Goal: Task Accomplishment & Management: Use online tool/utility

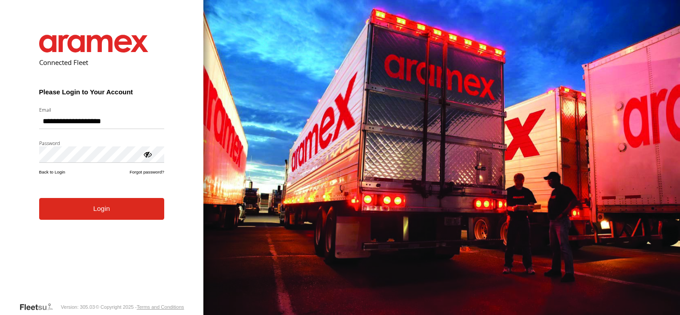
click at [100, 216] on button "Login" at bounding box center [101, 209] width 125 height 22
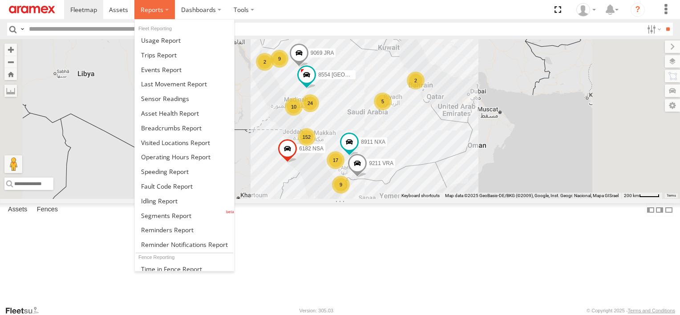
click at [168, 11] on label at bounding box center [154, 9] width 41 height 19
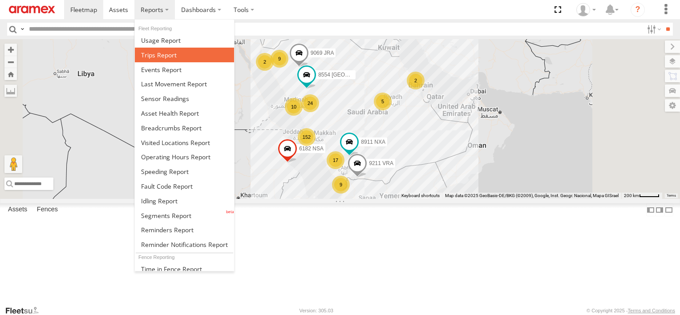
click at [167, 57] on span at bounding box center [159, 55] width 36 height 8
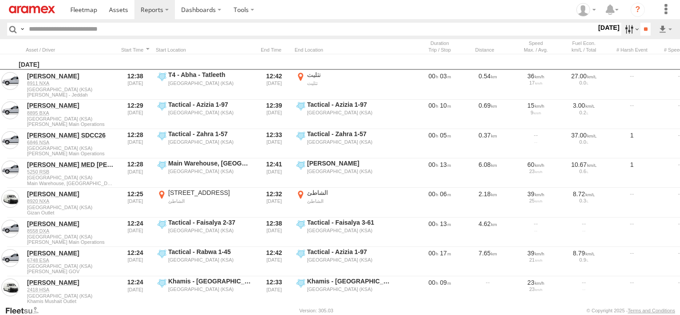
drag, startPoint x: 0, startPoint y: 0, endPoint x: 625, endPoint y: 28, distance: 625.6
click at [625, 28] on label at bounding box center [630, 29] width 19 height 13
click at [0, 0] on label at bounding box center [0, 0] width 0 height 0
click at [0, 0] on span "Abha Warhouse" at bounding box center [0, 0] width 0 height 0
click at [0, 0] on span "Baha warehouse" at bounding box center [0, 0] width 0 height 0
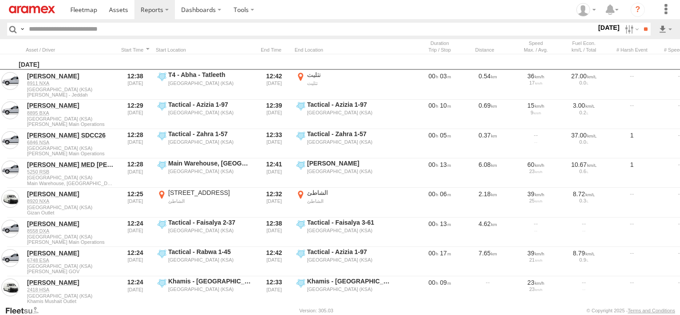
click at [0, 0] on span "Gizan Outlet" at bounding box center [0, 0] width 0 height 0
click at [0, 0] on span "Khamis Mushait Outlet" at bounding box center [0, 0] width 0 height 0
click at [0, 0] on span "Main Warehouse, [GEOGRAPHIC_DATA]" at bounding box center [0, 0] width 0 height 0
click at [0, 0] on span "Makkah Outlet" at bounding box center [0, 0] width 0 height 0
click at [0, 0] on div "Najran" at bounding box center [0, 0] width 0 height 0
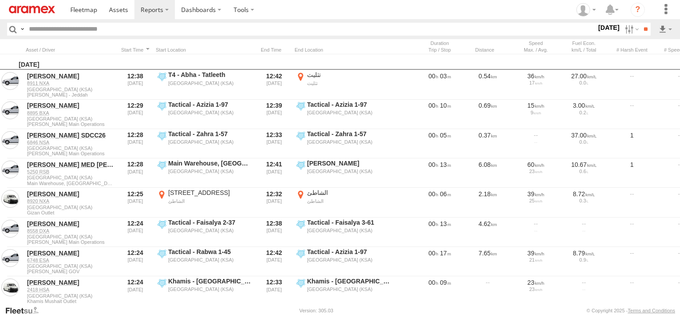
click at [0, 0] on label "Najran" at bounding box center [0, 0] width 0 height 0
drag, startPoint x: 27, startPoint y: 255, endPoint x: 27, endPoint y: 260, distance: 4.9
click at [0, 0] on span "Qunfuda" at bounding box center [0, 0] width 0 height 0
click at [0, 0] on span "Tabuk Outlet" at bounding box center [0, 0] width 0 height 0
click at [0, 0] on span "Taif Outlet" at bounding box center [0, 0] width 0 height 0
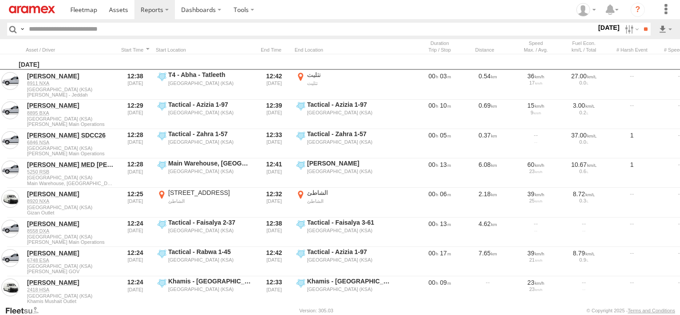
scroll to position [4, 0]
click at [0, 0] on span "Yanbu Outlet" at bounding box center [0, 0] width 0 height 0
click at [645, 27] on input "**" at bounding box center [646, 29] width 10 height 13
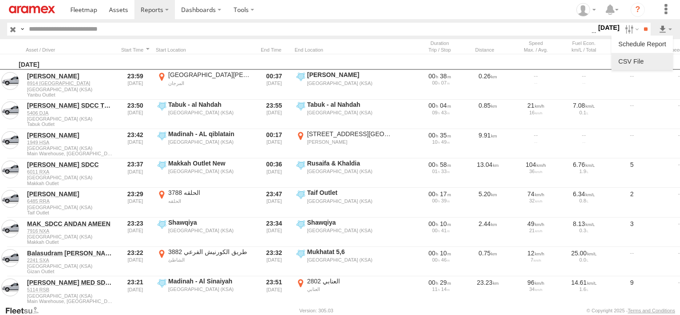
click at [664, 55] on link at bounding box center [642, 61] width 54 height 13
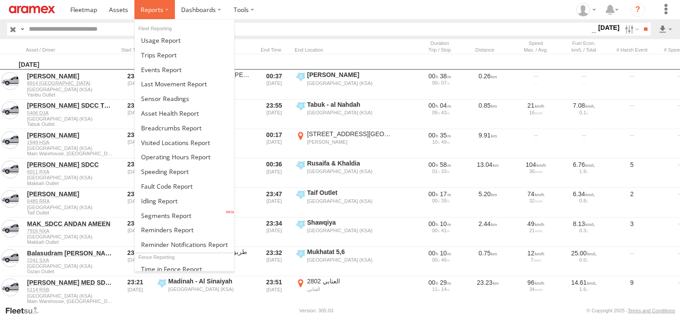
click at [148, 9] on span at bounding box center [152, 9] width 23 height 8
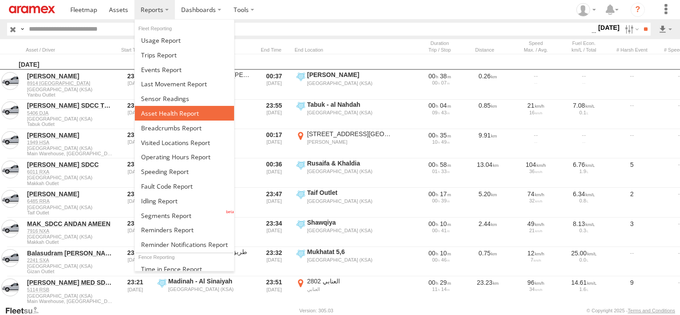
click at [172, 112] on span at bounding box center [170, 113] width 58 height 8
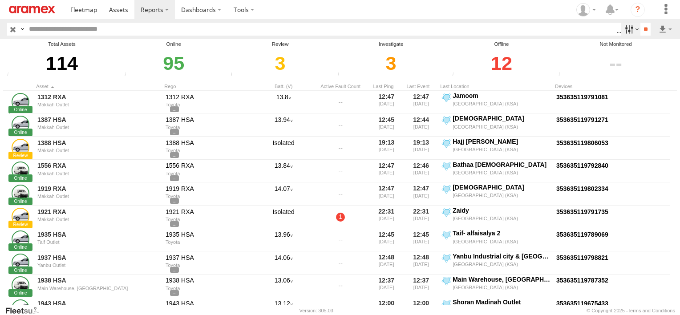
click at [622, 28] on label at bounding box center [630, 29] width 19 height 13
click at [0, 0] on span "Review" at bounding box center [0, 0] width 0 height 0
click at [0, 0] on span "Investigate" at bounding box center [0, 0] width 0 height 0
click at [0, 0] on span "Offline" at bounding box center [0, 0] width 0 height 0
click at [641, 27] on input "**" at bounding box center [646, 29] width 10 height 13
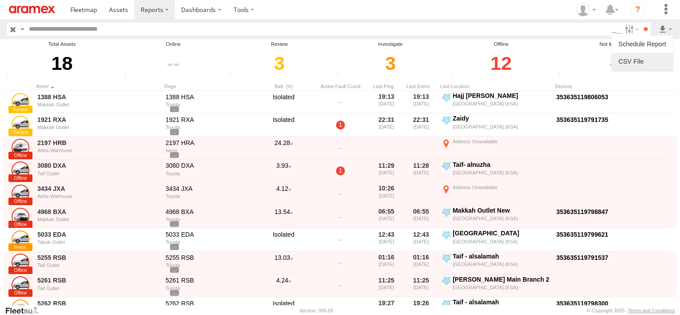
click at [650, 61] on link at bounding box center [642, 61] width 54 height 13
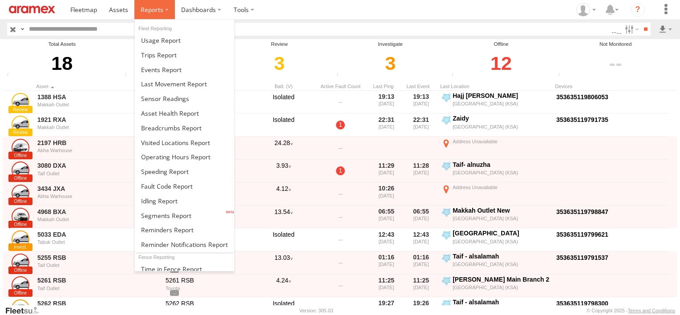
click at [161, 2] on label at bounding box center [154, 9] width 41 height 19
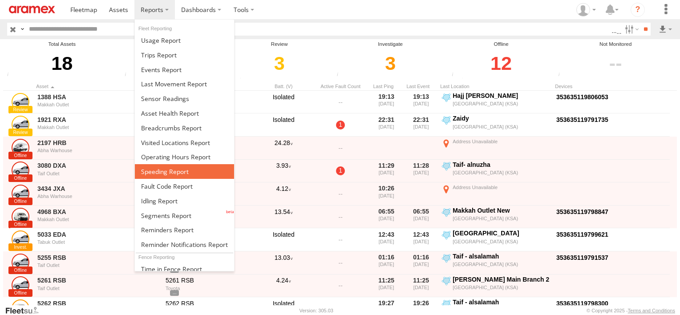
click at [149, 164] on link at bounding box center [184, 171] width 99 height 15
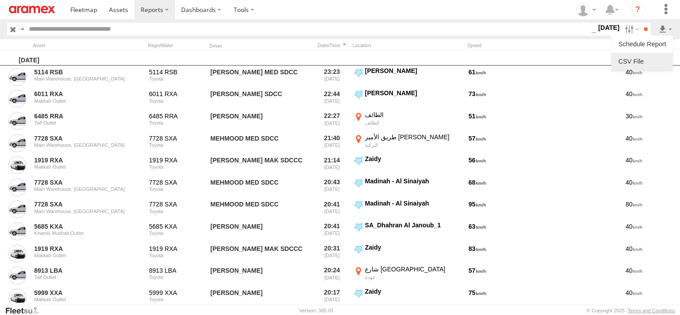
click at [659, 53] on li at bounding box center [642, 61] width 61 height 17
click at [651, 60] on link at bounding box center [642, 61] width 54 height 13
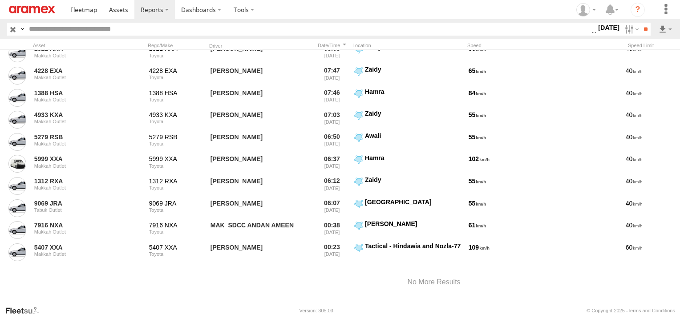
scroll to position [2442, 0]
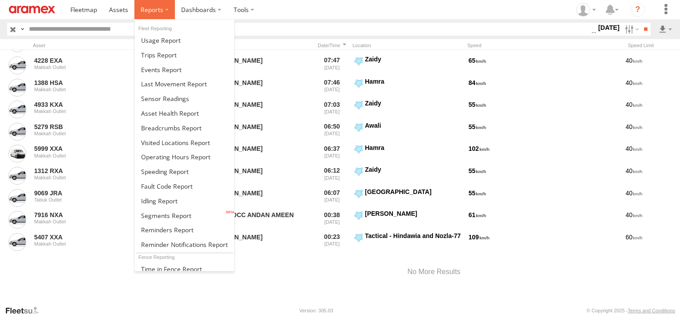
click at [157, 9] on span at bounding box center [152, 9] width 23 height 8
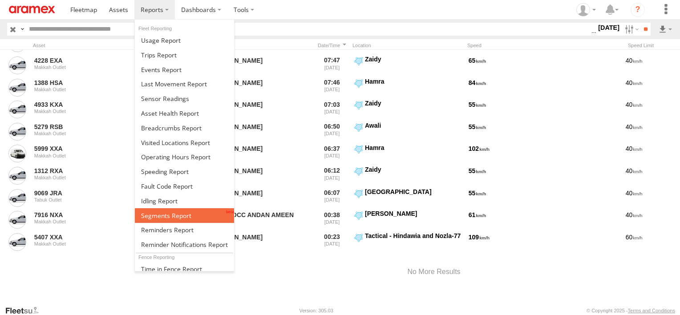
click at [163, 211] on span at bounding box center [166, 215] width 50 height 8
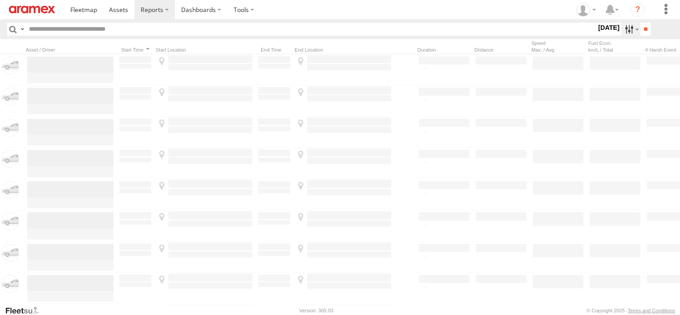
click at [629, 28] on label at bounding box center [630, 29] width 19 height 13
click at [0, 0] on label at bounding box center [0, 0] width 0 height 0
click at [0, 0] on span "Abha Warhouse" at bounding box center [0, 0] width 0 height 0
click at [0, 0] on span "Baha warehouse" at bounding box center [0, 0] width 0 height 0
click at [0, 0] on span "Gizan Outlet" at bounding box center [0, 0] width 0 height 0
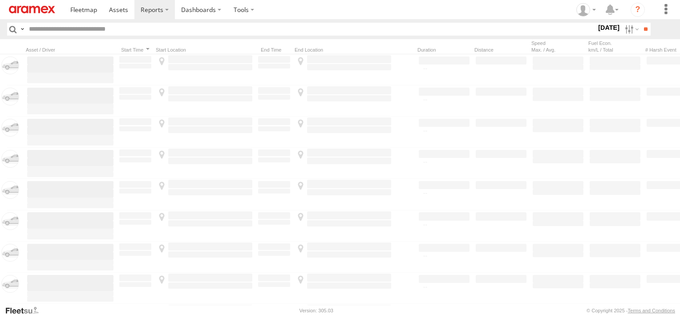
click at [0, 0] on div "Jeddah - Obhur branch" at bounding box center [0, 0] width 0 height 0
click at [0, 0] on span "Khamis Mushait Outlet" at bounding box center [0, 0] width 0 height 0
click at [0, 0] on span "Main Warehouse, [GEOGRAPHIC_DATA]" at bounding box center [0, 0] width 0 height 0
click at [0, 0] on span "Makkah Outlet" at bounding box center [0, 0] width 0 height 0
click at [0, 0] on span "Najran" at bounding box center [0, 0] width 0 height 0
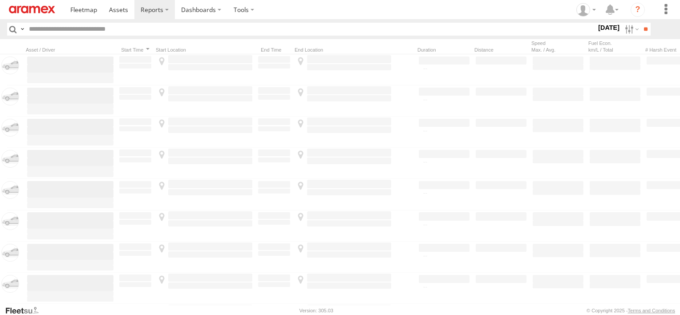
click at [0, 0] on span "Qunfuda" at bounding box center [0, 0] width 0 height 0
click at [0, 0] on span "Tabuk Outlet" at bounding box center [0, 0] width 0 height 0
click at [0, 0] on span "Taif Outlet" at bounding box center [0, 0] width 0 height 0
click at [0, 0] on span "Yanbu Outlet" at bounding box center [0, 0] width 0 height 0
click at [641, 30] on input "**" at bounding box center [646, 29] width 10 height 13
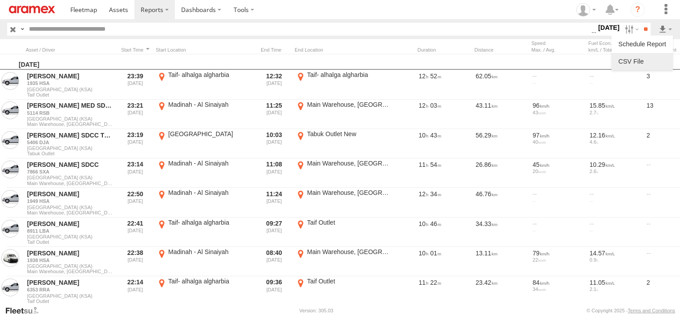
click at [651, 60] on link at bounding box center [642, 61] width 54 height 13
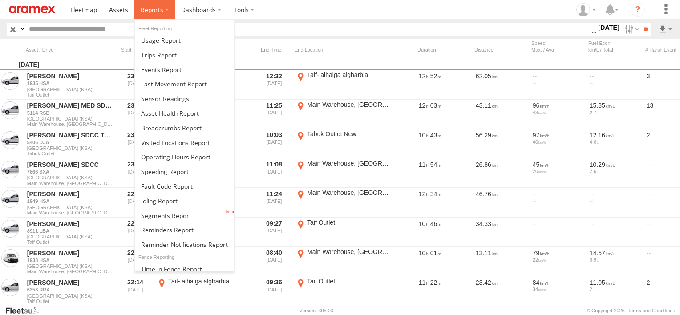
click at [144, 18] on label at bounding box center [154, 9] width 41 height 19
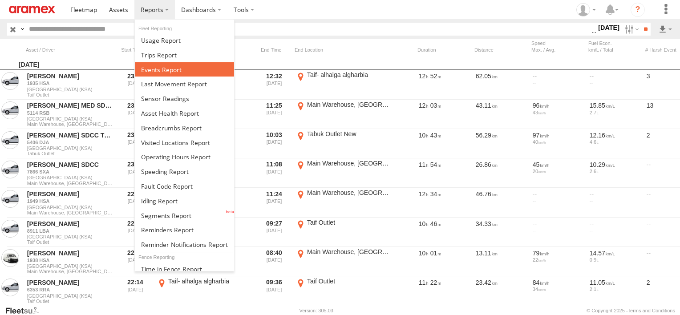
click at [158, 70] on span at bounding box center [161, 69] width 41 height 8
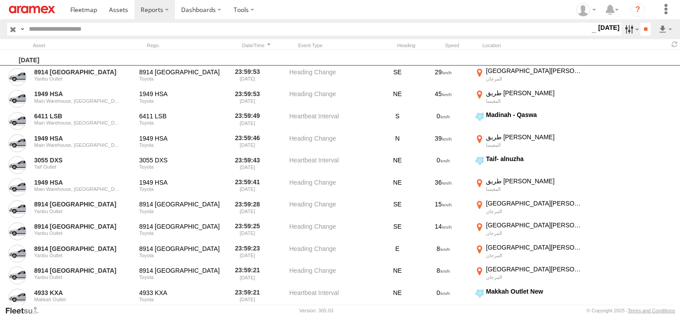
click at [624, 32] on label at bounding box center [630, 29] width 19 height 13
click at [0, 0] on span "Potential Roll Over" at bounding box center [0, 0] width 0 height 0
click at [0, 0] on span "External Power Lost" at bounding box center [0, 0] width 0 height 0
click at [641, 27] on input "**" at bounding box center [646, 29] width 10 height 13
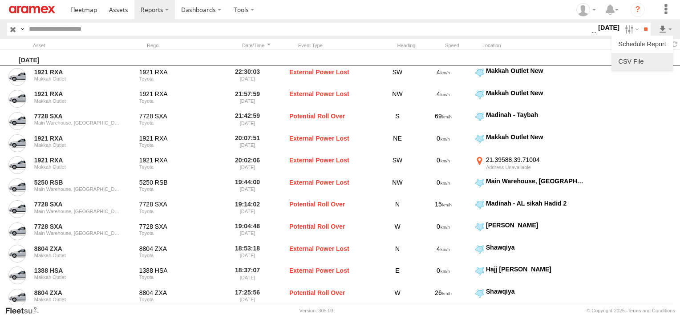
click at [666, 55] on link at bounding box center [642, 61] width 54 height 13
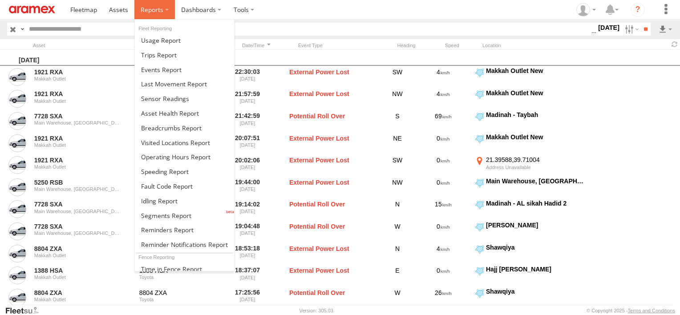
click at [158, 9] on span at bounding box center [152, 9] width 23 height 8
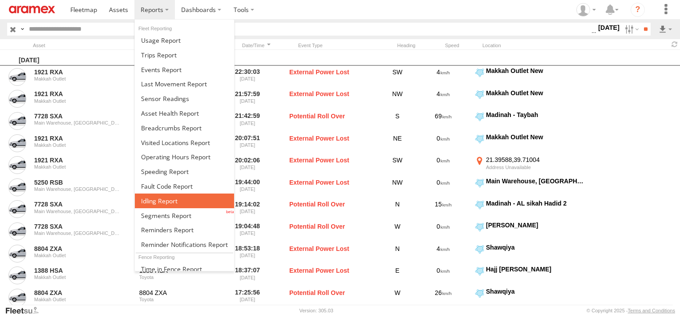
click at [142, 197] on span at bounding box center [159, 201] width 37 height 8
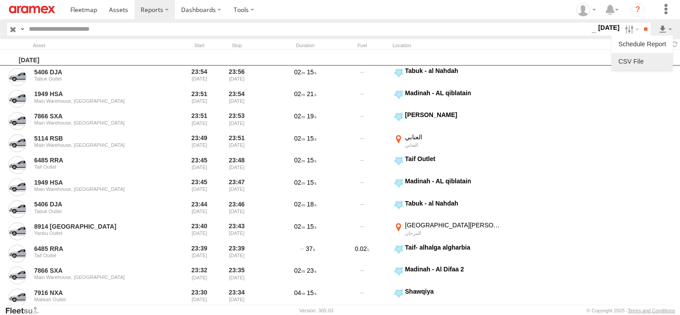
click at [652, 56] on link at bounding box center [642, 61] width 54 height 13
